Goal: Task Accomplishment & Management: Use online tool/utility

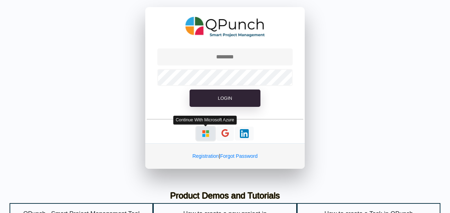
drag, startPoint x: 0, startPoint y: 0, endPoint x: 204, endPoint y: 131, distance: 242.2
click at [204, 131] on img "button" at bounding box center [205, 133] width 9 height 9
type input "**********"
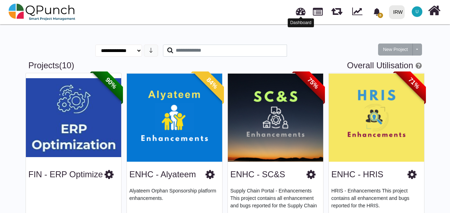
click at [301, 15] on link at bounding box center [301, 11] width 10 height 12
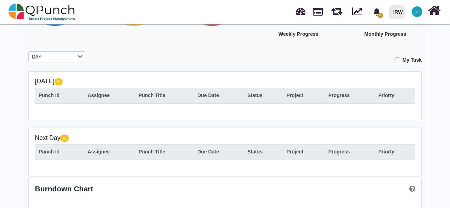
scroll to position [71, 0]
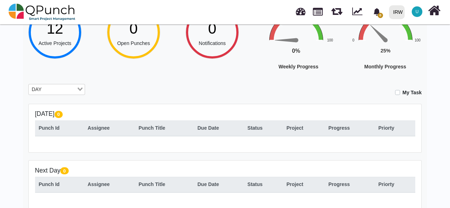
click at [58, 91] on input "Search for option" at bounding box center [60, 90] width 32 height 8
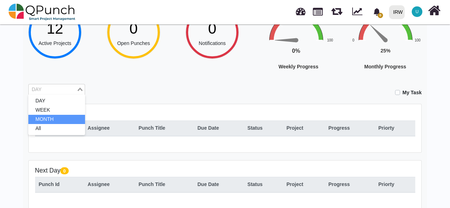
click at [47, 118] on li "MONTH" at bounding box center [56, 119] width 57 height 9
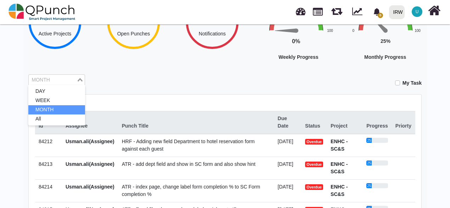
scroll to position [35, 0]
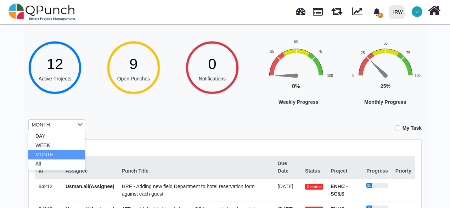
click at [159, 118] on div "Hey [PERSON_NAME].[PERSON_NAME]! Welcome back, let's do the best [DATE]! 12 Act…" at bounding box center [224, 203] width 393 height 403
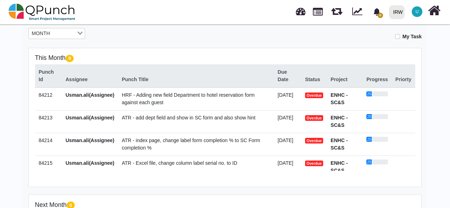
scroll to position [232, 0]
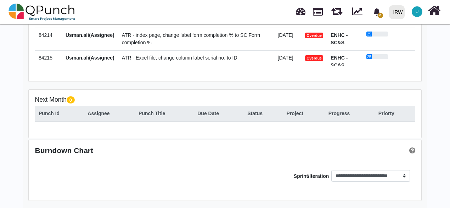
click at [377, 70] on fieldset "This Month 9 Punch Id Assignee Punch Title Due Date Status Project Progress Pri…" at bounding box center [225, 9] width 380 height 121
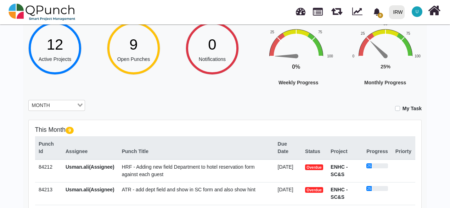
scroll to position [126, 0]
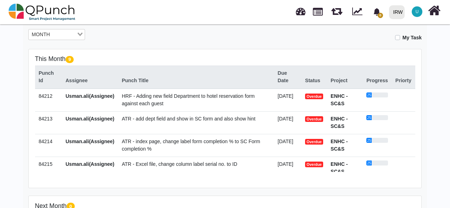
click at [135, 102] on span "HRF - Adding new field Department to hotel reservation form against each guest" at bounding box center [188, 99] width 133 height 13
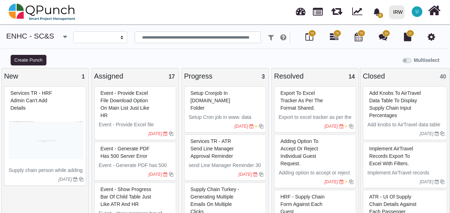
select select
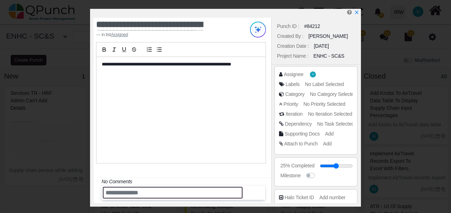
click at [126, 194] on input "text" at bounding box center [173, 193] width 140 height 12
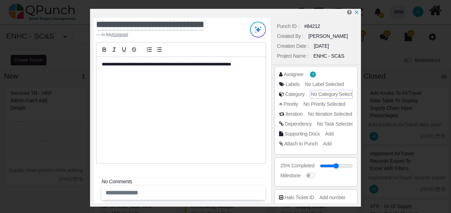
click at [317, 95] on span "No Category Selected" at bounding box center [334, 94] width 46 height 6
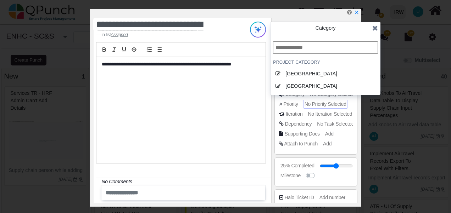
click at [318, 102] on span "No Priority Selected" at bounding box center [325, 104] width 42 height 6
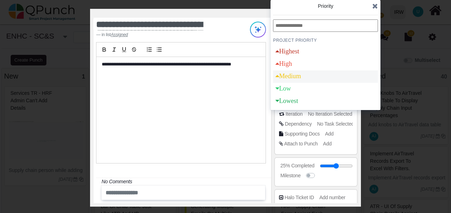
click at [301, 76] on div "Medium" at bounding box center [288, 76] width 26 height 6
click at [376, 6] on icon at bounding box center [375, 5] width 6 height 7
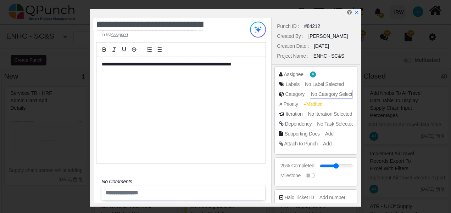
click at [320, 93] on span "No Category Selected" at bounding box center [334, 94] width 46 height 6
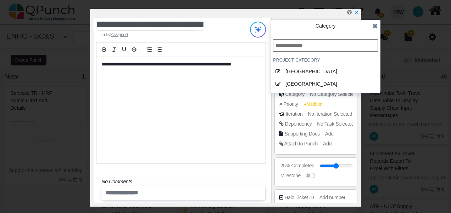
click at [374, 26] on icon at bounding box center [375, 25] width 6 height 7
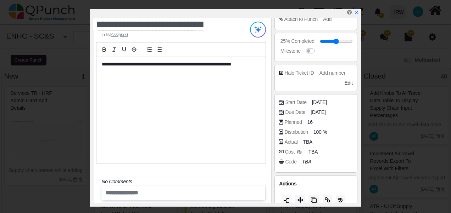
scroll to position [132, 0]
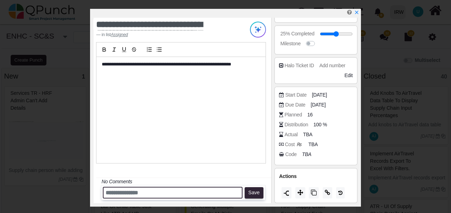
click at [116, 192] on input "text" at bounding box center [173, 193] width 140 height 12
type input "*"
type input "**********"
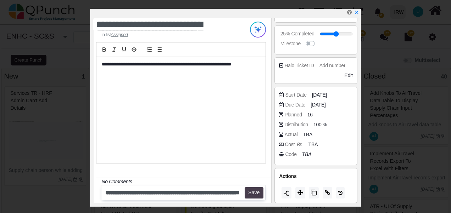
click at [257, 193] on button "Save" at bounding box center [254, 193] width 19 height 11
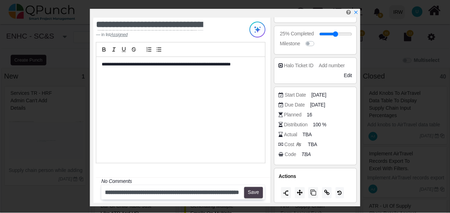
scroll to position [0, 0]
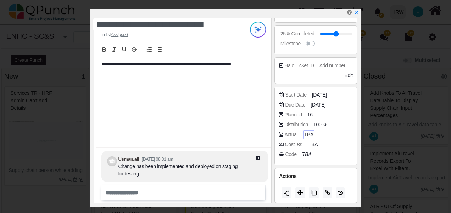
click at [310, 134] on span "TBA" at bounding box center [308, 134] width 9 height 7
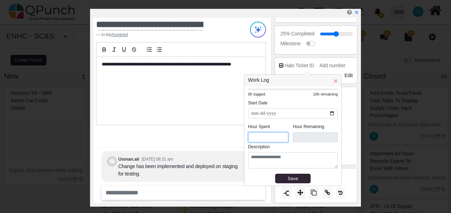
drag, startPoint x: 257, startPoint y: 139, endPoint x: 247, endPoint y: 134, distance: 10.9
click at [247, 134] on div "**********" at bounding box center [292, 136] width 97 height 100
click at [282, 179] on div "Save" at bounding box center [293, 178] width 30 height 7
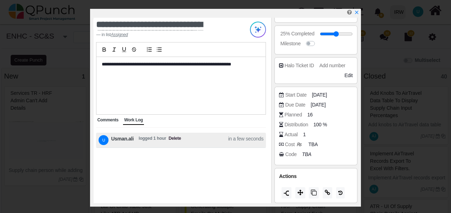
click at [105, 121] on span "Comments" at bounding box center [107, 120] width 21 height 5
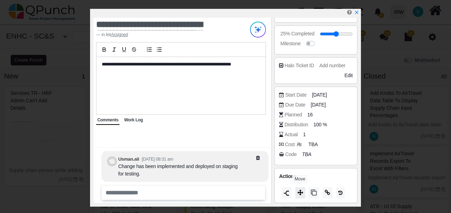
click at [300, 192] on icon at bounding box center [300, 193] width 6 height 6
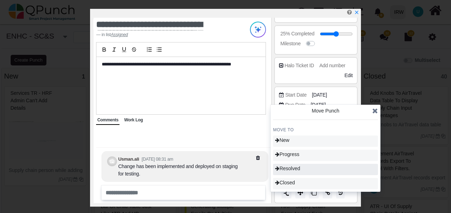
click at [298, 168] on span "Resolved" at bounding box center [287, 169] width 25 height 6
type input "**"
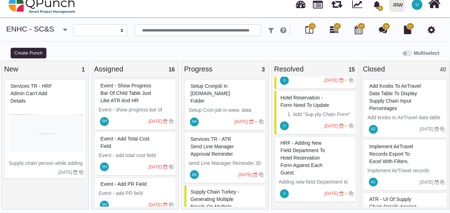
scroll to position [248, 0]
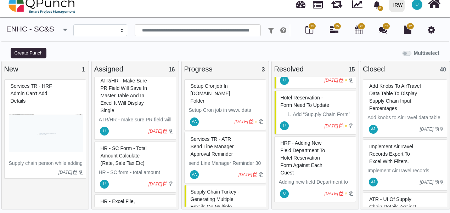
click at [293, 8] on div "0 Notification Clear IRW IRW 0 Test U Subscription Settings Dynamic Report Leav…" at bounding box center [314, 4] width 255 height 23
click at [303, 5] on link at bounding box center [301, 4] width 10 height 12
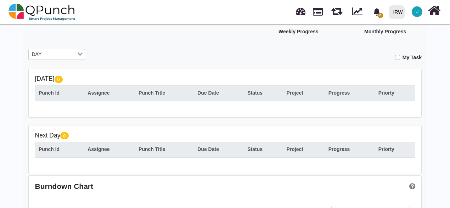
scroll to position [71, 0]
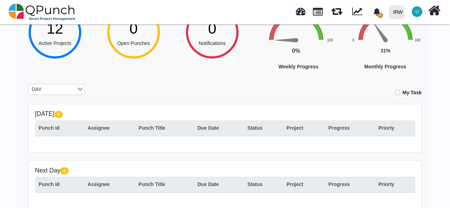
click at [44, 91] on input "Search for option" at bounding box center [60, 90] width 32 height 8
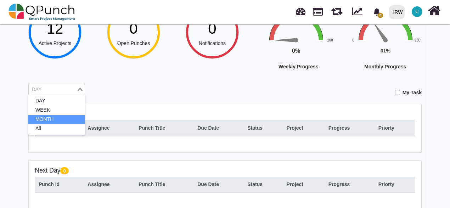
click at [41, 121] on li "MONTH" at bounding box center [56, 119] width 57 height 9
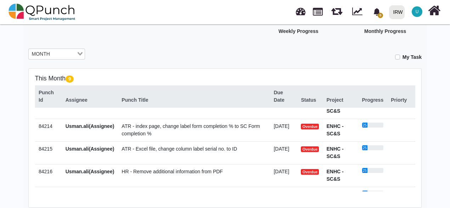
scroll to position [0, 0]
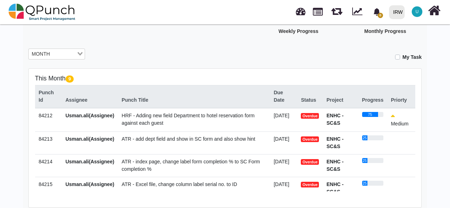
click at [150, 73] on div "This Month 9 Punch Id Assignee Punch Title Due Date Status Project Progress Pri…" at bounding box center [225, 138] width 393 height 139
drag, startPoint x: 144, startPoint y: 139, endPoint x: 109, endPoint y: 69, distance: 78.0
click at [109, 69] on div "This Month 9 Punch Id Assignee Punch Title Due Date Status Project Progress Pri…" at bounding box center [225, 138] width 393 height 139
click at [135, 39] on div "Hey [PERSON_NAME].[PERSON_NAME]! Welcome back, let's do the best [DATE]! 12 Act…" at bounding box center [224, 132] width 393 height 403
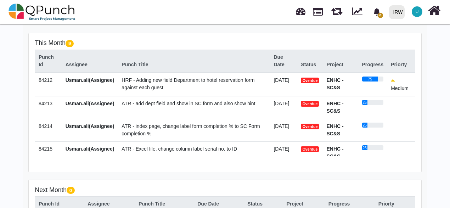
click at [167, 105] on span "ATR - add dept field and show in SC form and also show hint" at bounding box center [189, 104] width 134 height 6
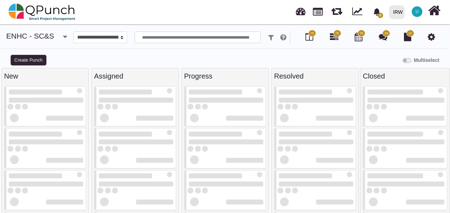
select select
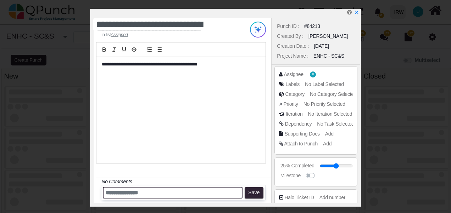
click at [128, 192] on input "text" at bounding box center [173, 193] width 140 height 12
paste input "**********"
type input "**********"
select select
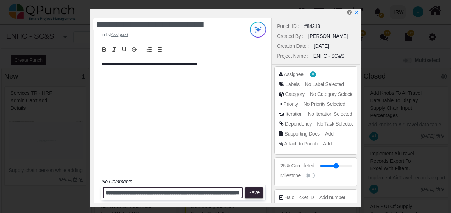
scroll to position [0, 0]
type input "**********"
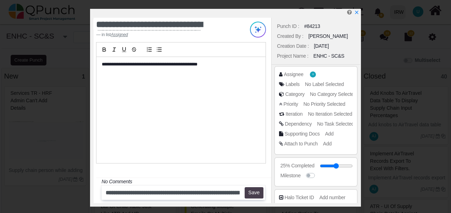
click at [258, 193] on button "Save" at bounding box center [254, 193] width 19 height 11
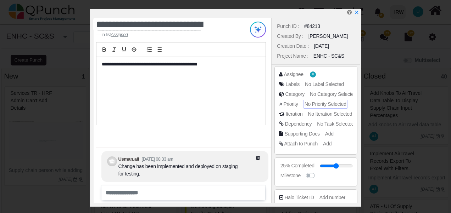
click at [324, 105] on span "No Priority Selected" at bounding box center [325, 104] width 42 height 6
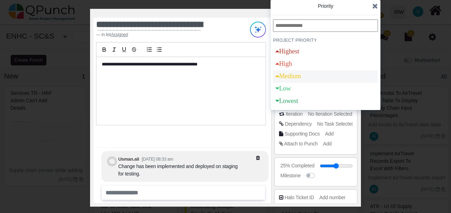
click at [299, 75] on div "Medium" at bounding box center [288, 76] width 26 height 6
click at [375, 5] on icon at bounding box center [375, 5] width 6 height 7
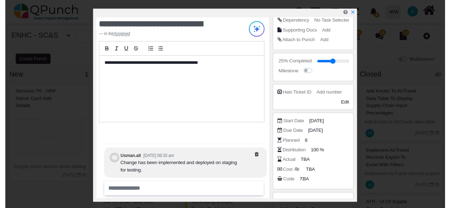
scroll to position [132, 0]
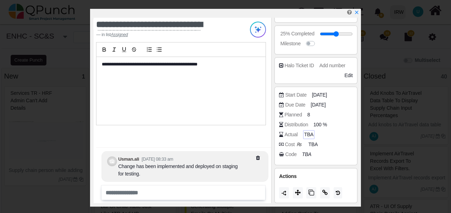
click at [307, 135] on span "TBA" at bounding box center [308, 134] width 9 height 7
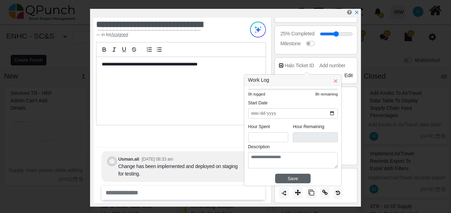
click at [296, 178] on div "Save" at bounding box center [293, 178] width 30 height 7
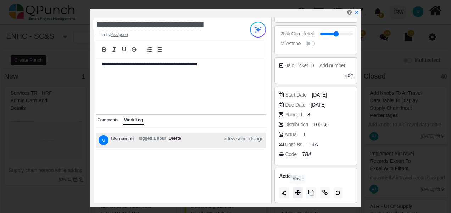
click at [301, 192] on button at bounding box center [298, 193] width 10 height 11
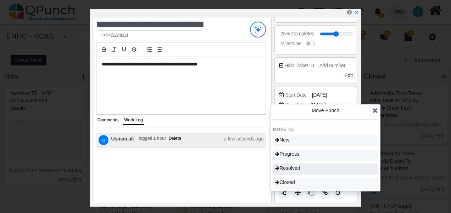
click at [303, 168] on div "Resolved" at bounding box center [325, 169] width 105 height 11
type input "**"
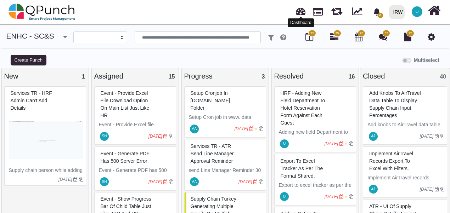
click at [299, 14] on link at bounding box center [301, 11] width 10 height 12
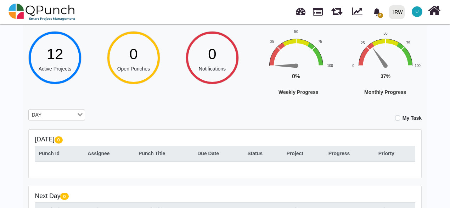
scroll to position [106, 0]
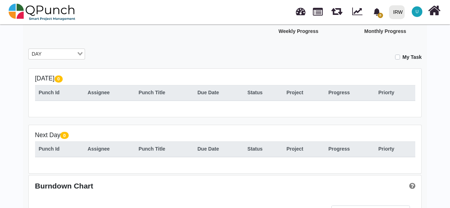
click at [62, 55] on input "Search for option" at bounding box center [60, 54] width 32 height 8
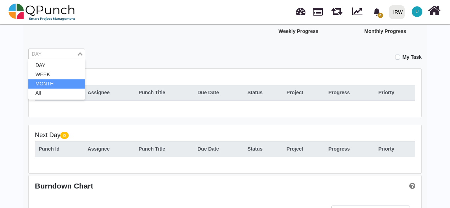
click at [49, 80] on li "MONTH" at bounding box center [56, 83] width 57 height 9
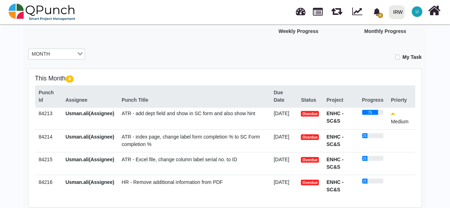
scroll to position [0, 0]
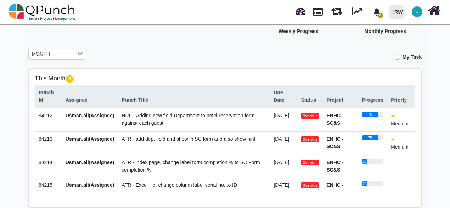
click at [177, 53] on div "My Task" at bounding box center [259, 55] width 326 height 12
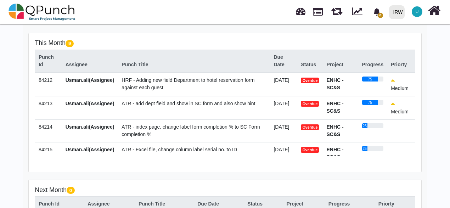
drag, startPoint x: 134, startPoint y: 131, endPoint x: 100, endPoint y: 22, distance: 114.7
click at [100, 22] on nav "0 Notification Clear IRW IRW 0 Test U Subscription Settings Dynamic Report Leav…" at bounding box center [225, 12] width 450 height 24
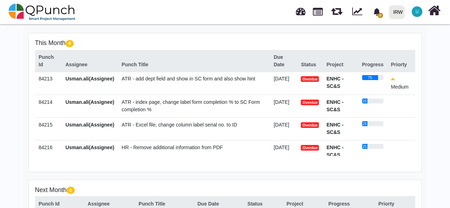
scroll to position [35, 0]
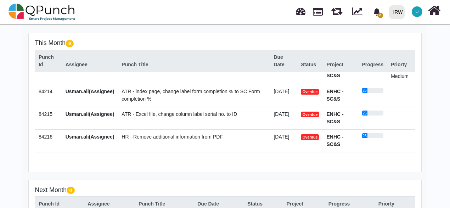
click at [136, 100] on span "ATR - index page, change label form completion % to SC Form completion %" at bounding box center [191, 95] width 138 height 13
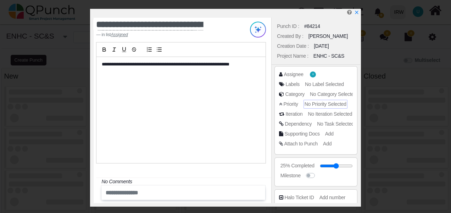
click at [317, 107] on div "No Priority Selected" at bounding box center [325, 104] width 42 height 7
select select
click at [319, 103] on div at bounding box center [325, 104] width 110 height 5
click at [319, 92] on span "No Category Selected" at bounding box center [334, 94] width 46 height 6
click at [310, 103] on span "No Priority Selected" at bounding box center [325, 104] width 42 height 6
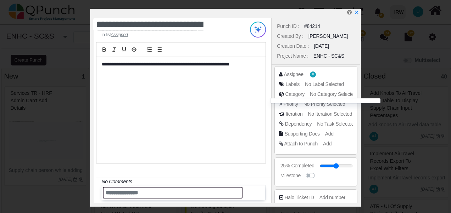
click at [131, 190] on input "text" at bounding box center [173, 193] width 140 height 12
paste input "**********"
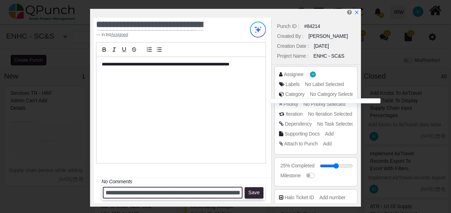
scroll to position [0, 41]
type input "**********"
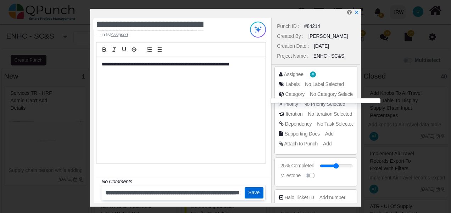
click at [254, 191] on button "Save" at bounding box center [254, 193] width 19 height 11
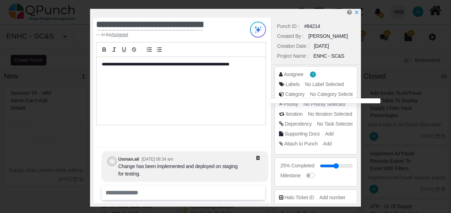
scroll to position [106, 0]
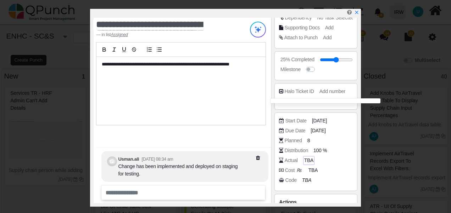
click at [308, 159] on span "TBA" at bounding box center [308, 160] width 9 height 7
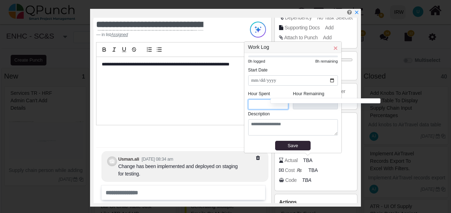
drag, startPoint x: 256, startPoint y: 103, endPoint x: 249, endPoint y: 101, distance: 7.5
click at [249, 101] on input "*" at bounding box center [268, 105] width 40 height 10
type input "*"
type input "***"
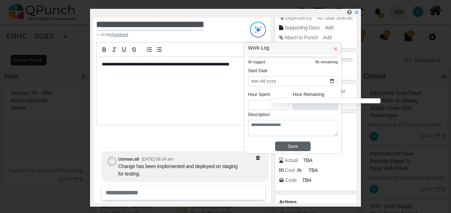
click at [293, 144] on div "Save" at bounding box center [293, 146] width 30 height 7
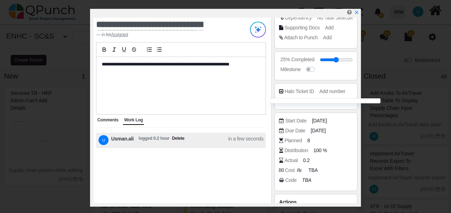
scroll to position [0, 0]
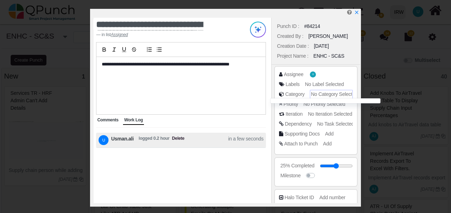
click at [317, 94] on span "No Category Selected" at bounding box center [334, 94] width 46 height 6
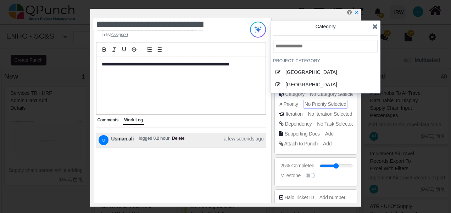
click at [316, 103] on span "No Priority Selected" at bounding box center [325, 104] width 42 height 6
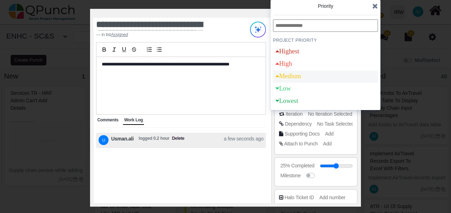
click at [296, 75] on div "Medium" at bounding box center [288, 76] width 26 height 6
click at [376, 4] on icon at bounding box center [375, 5] width 6 height 7
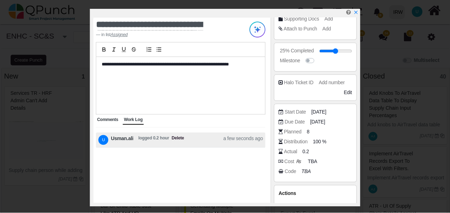
scroll to position [132, 0]
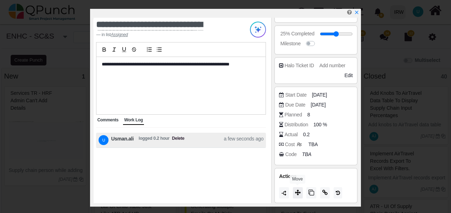
click at [296, 192] on icon at bounding box center [298, 193] width 6 height 6
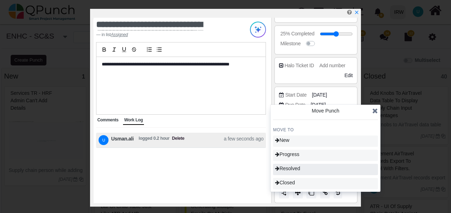
click at [303, 168] on div "Resolved" at bounding box center [325, 169] width 105 height 11
type input "**"
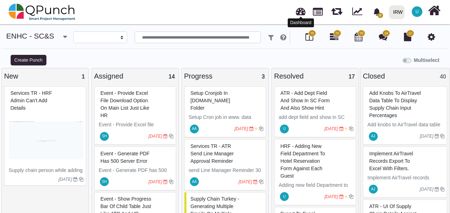
click at [296, 10] on div at bounding box center [301, 11] width 17 height 23
click at [302, 15] on link at bounding box center [301, 11] width 10 height 12
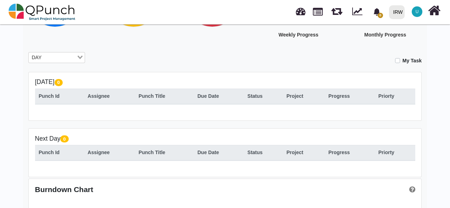
scroll to position [71, 0]
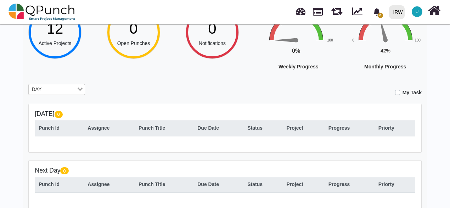
click at [65, 90] on input "Search for option" at bounding box center [60, 90] width 32 height 8
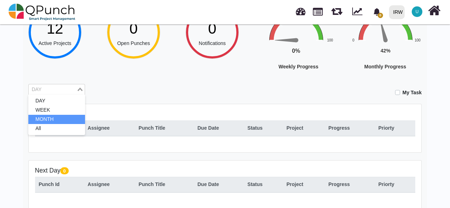
click at [51, 116] on li "MONTH" at bounding box center [56, 119] width 57 height 9
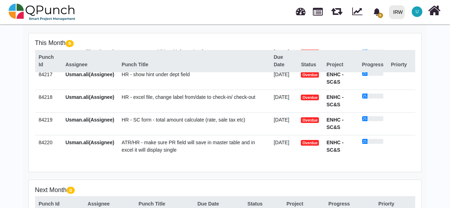
scroll to position [50, 0]
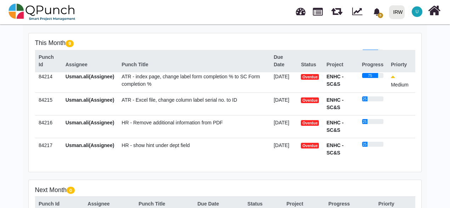
click at [162, 99] on span "ATR - Excel file, change column label serial no. to ID" at bounding box center [180, 100] width 116 height 6
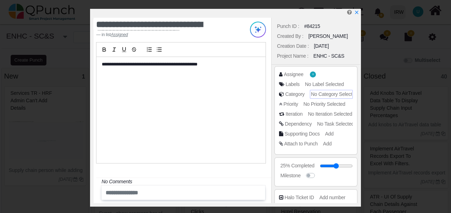
select select
click at [315, 95] on span "No Category Selected" at bounding box center [334, 94] width 46 height 6
click at [315, 103] on span "No Priority Selected" at bounding box center [325, 104] width 42 height 6
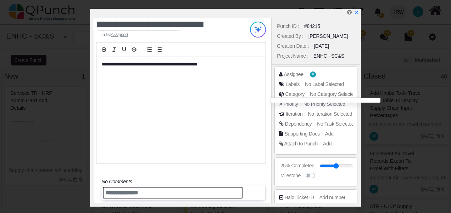
click at [140, 193] on input "text" at bounding box center [173, 193] width 140 height 12
paste input "**********"
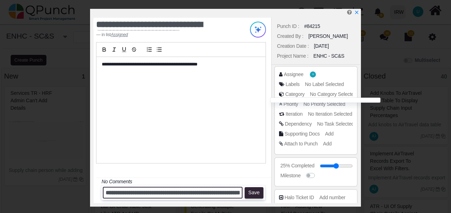
scroll to position [0, 41]
type input "**********"
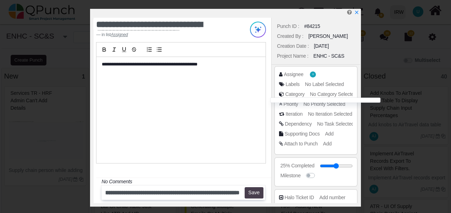
click at [258, 196] on button "Save" at bounding box center [254, 193] width 19 height 11
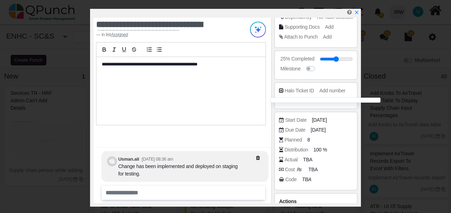
scroll to position [132, 0]
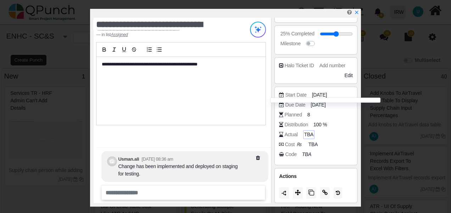
click at [308, 136] on span "TBA" at bounding box center [308, 134] width 9 height 7
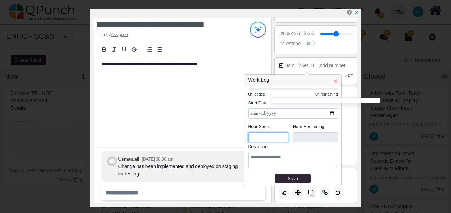
drag, startPoint x: 256, startPoint y: 138, endPoint x: 245, endPoint y: 138, distance: 10.3
click at [245, 138] on div "**********" at bounding box center [292, 136] width 97 height 100
type input "*"
type input "***"
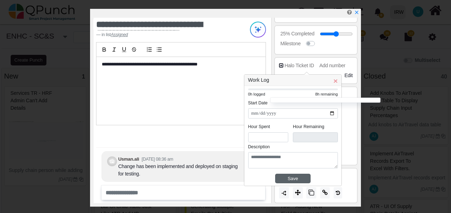
click at [293, 180] on div "Save" at bounding box center [293, 178] width 30 height 7
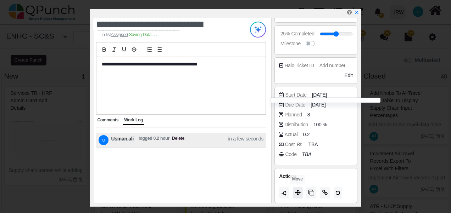
click at [295, 196] on button at bounding box center [298, 193] width 10 height 11
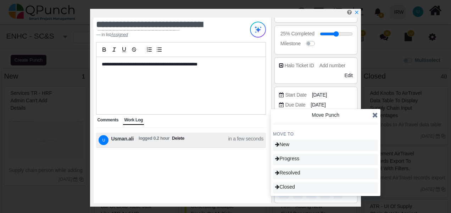
click at [375, 115] on icon at bounding box center [375, 115] width 6 height 7
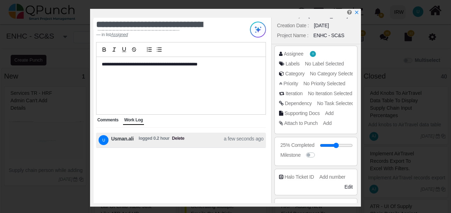
scroll to position [0, 0]
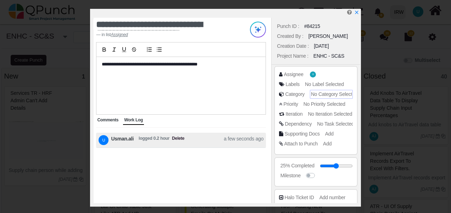
click at [321, 95] on span "No Category Selected" at bounding box center [334, 94] width 46 height 6
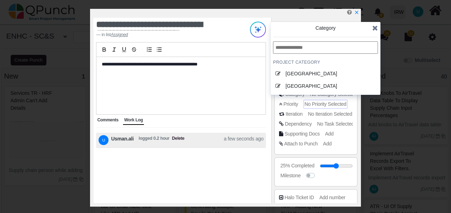
click at [319, 105] on span "No Priority Selected" at bounding box center [325, 104] width 42 height 6
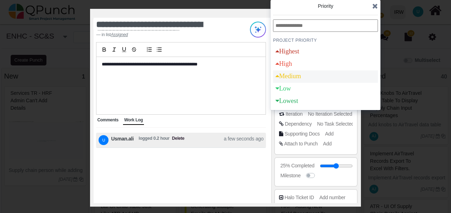
click at [297, 73] on div "Medium" at bounding box center [288, 77] width 30 height 12
click at [374, 8] on icon at bounding box center [375, 5] width 6 height 7
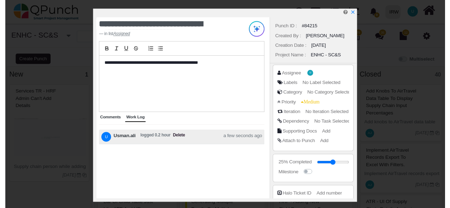
scroll to position [132, 0]
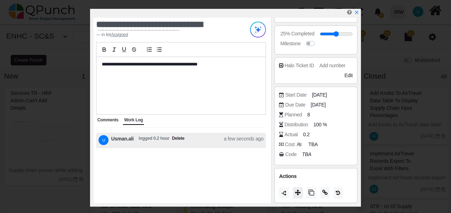
click at [297, 196] on button at bounding box center [298, 193] width 10 height 11
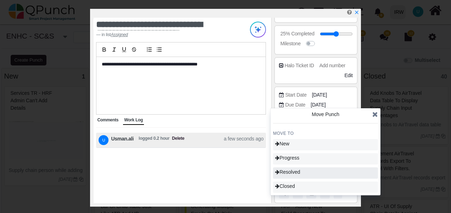
click at [300, 174] on span "Resolved" at bounding box center [287, 172] width 25 height 6
type input "**"
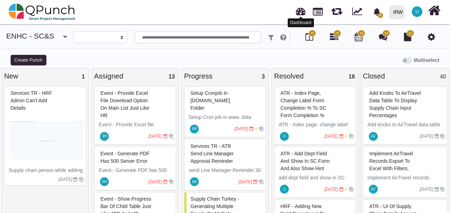
drag, startPoint x: 302, startPoint y: 12, endPoint x: 297, endPoint y: 13, distance: 4.3
click at [297, 13] on link at bounding box center [301, 11] width 10 height 12
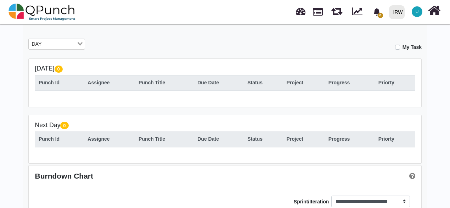
scroll to position [71, 0]
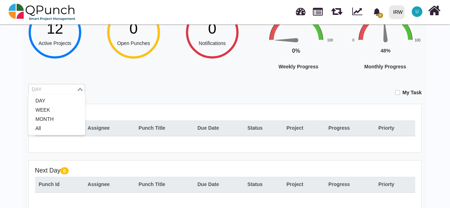
click at [65, 87] on input "Search for option" at bounding box center [52, 90] width 46 height 8
click at [52, 119] on li "MONTH" at bounding box center [56, 119] width 57 height 9
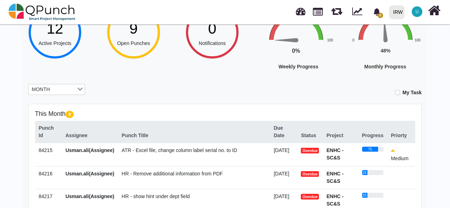
click at [236, 80] on div "Hey [PERSON_NAME].[PERSON_NAME]! Welcome back, let's do the best [DATE]! 12 Act…" at bounding box center [224, 167] width 393 height 403
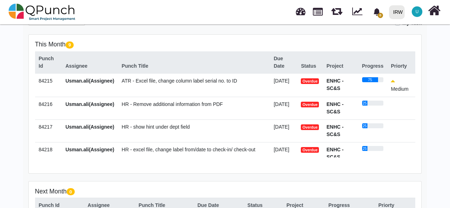
scroll to position [142, 0]
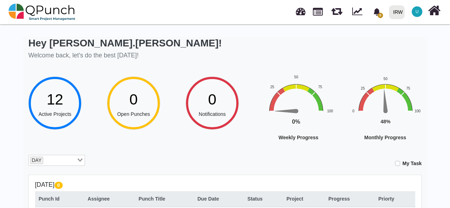
scroll to position [106, 0]
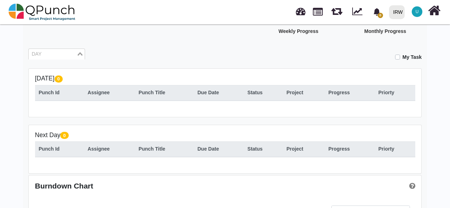
click at [70, 52] on input "Search for option" at bounding box center [52, 54] width 46 height 8
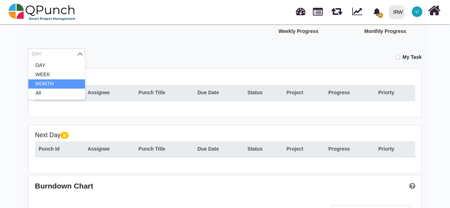
click at [68, 81] on li "MONTH" at bounding box center [56, 83] width 57 height 9
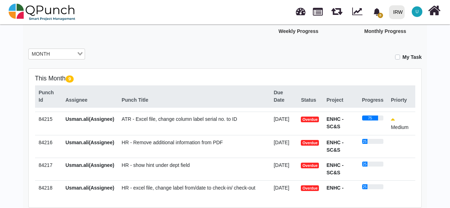
scroll to position [71, 0]
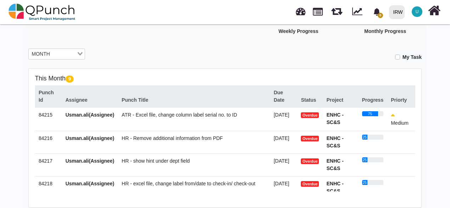
click at [153, 135] on span "HR - Remove additional information from PDF" at bounding box center [172, 138] width 101 height 6
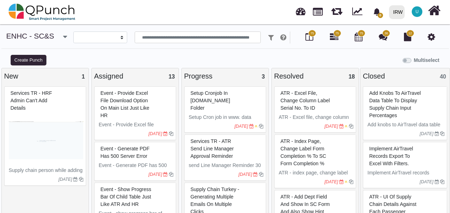
select select
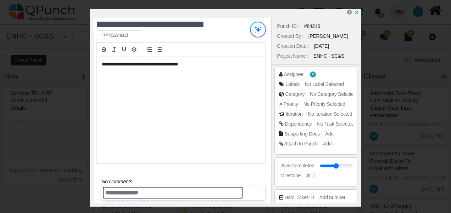
click at [114, 191] on input "text" at bounding box center [173, 193] width 140 height 12
paste input "**********"
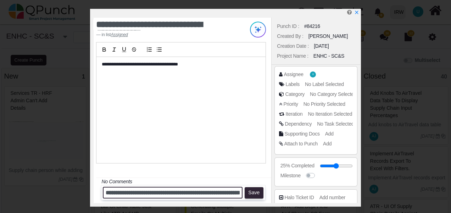
scroll to position [0, 41]
type input "**********"
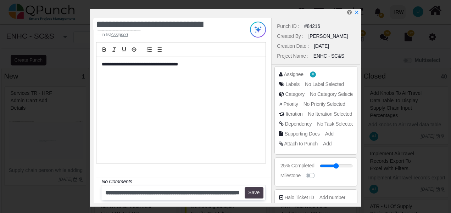
click at [250, 194] on button "Save" at bounding box center [254, 193] width 19 height 11
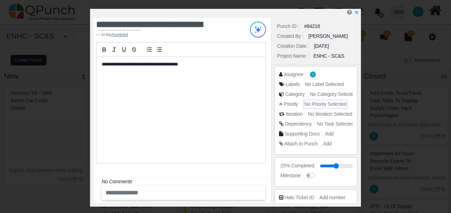
click at [318, 104] on span "No Priority Selected" at bounding box center [325, 104] width 42 height 6
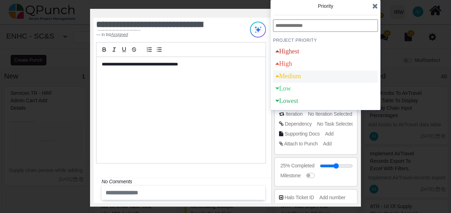
click at [293, 78] on div "Medium" at bounding box center [288, 76] width 26 height 6
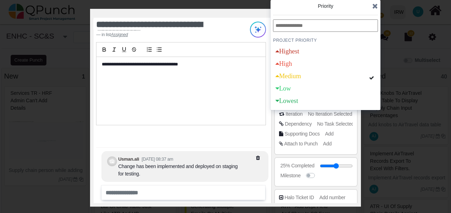
drag, startPoint x: 376, startPoint y: 6, endPoint x: 358, endPoint y: 31, distance: 30.4
click at [376, 6] on icon at bounding box center [375, 5] width 6 height 7
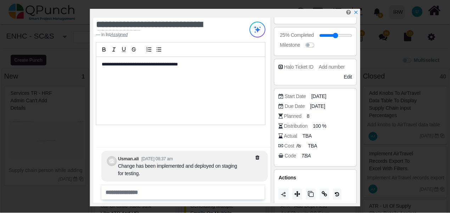
scroll to position [132, 0]
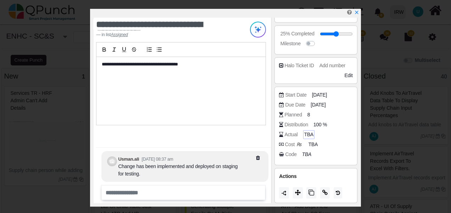
click at [306, 133] on span "TBA" at bounding box center [308, 134] width 9 height 7
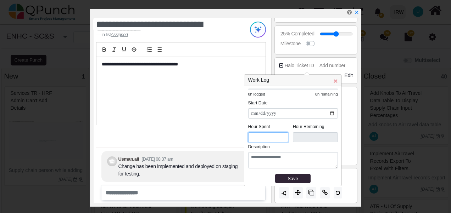
drag, startPoint x: 253, startPoint y: 136, endPoint x: 241, endPoint y: 138, distance: 12.5
click at [241, 138] on body "**********" at bounding box center [225, 110] width 451 height 221
drag, startPoint x: 255, startPoint y: 135, endPoint x: 249, endPoint y: 135, distance: 6.0
click at [249, 135] on input "*" at bounding box center [268, 138] width 40 height 10
type input "*"
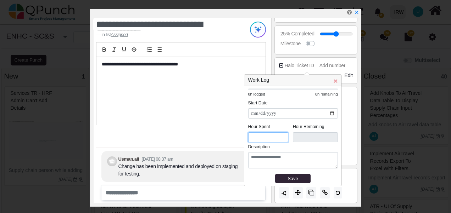
type input "***"
click at [287, 174] on button "Save" at bounding box center [292, 179] width 35 height 10
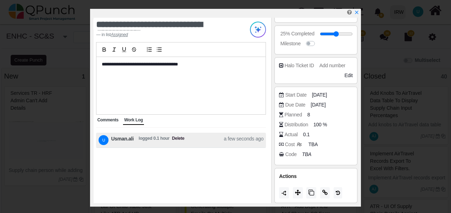
click at [105, 120] on span "Comments" at bounding box center [107, 120] width 21 height 5
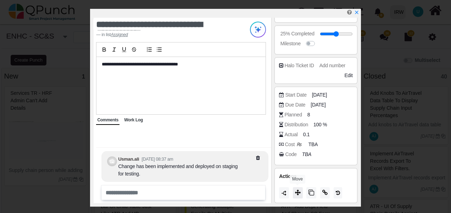
click at [296, 196] on button at bounding box center [298, 193] width 10 height 11
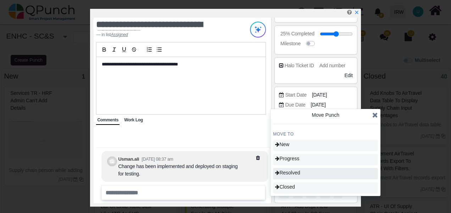
click at [307, 173] on div "Resolved" at bounding box center [325, 173] width 105 height 11
